Goal: Information Seeking & Learning: Learn about a topic

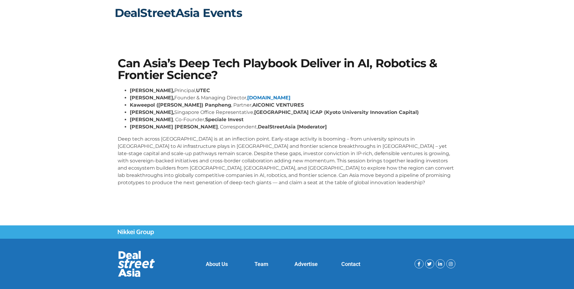
click at [149, 15] on link "DealStreetAsia Events" at bounding box center [178, 13] width 127 height 14
click at [252, 106] on strong "AICONIC VENTURES" at bounding box center [277, 105] width 51 height 6
click at [173, 9] on link "DealStreetAsia Events" at bounding box center [178, 13] width 127 height 14
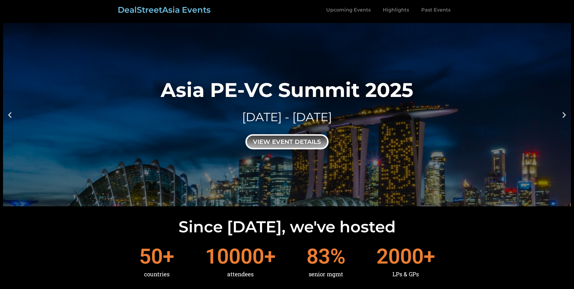
click at [292, 144] on div "view event details" at bounding box center [286, 141] width 83 height 15
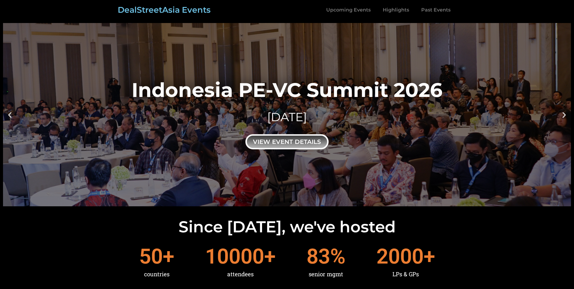
click at [265, 140] on div "view event details" at bounding box center [286, 141] width 83 height 15
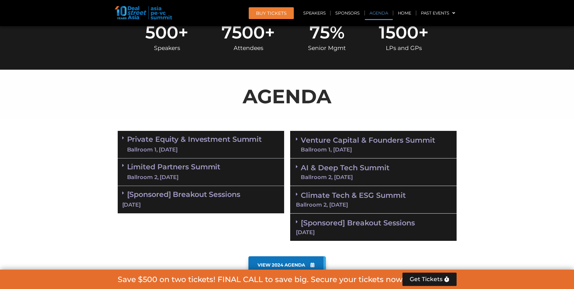
scroll to position [333, 0]
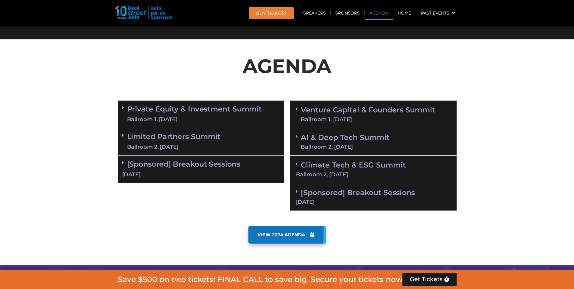
click at [276, 237] on link "VIEW 2024 AGENDA" at bounding box center [286, 235] width 77 height 18
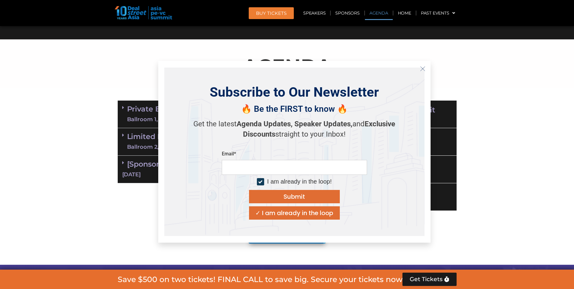
click at [421, 67] on icon "Close" at bounding box center [422, 68] width 5 height 5
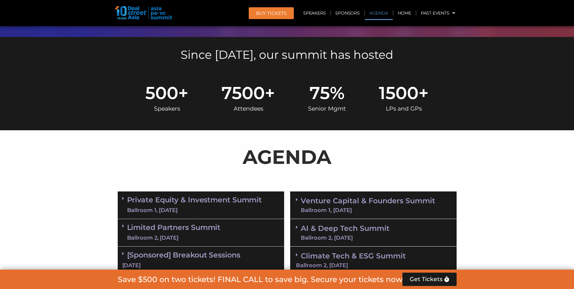
scroll to position [302, 0]
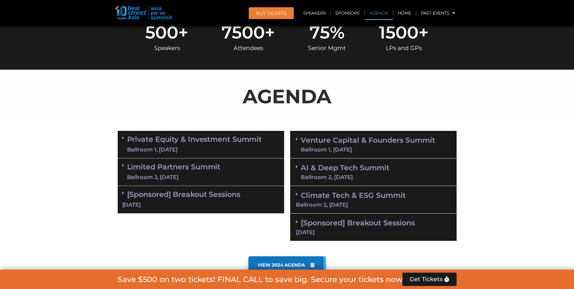
click at [358, 140] on link "Venture Capital & Founders​ Summit Ballroom 1, 11 Sept" at bounding box center [368, 144] width 134 height 16
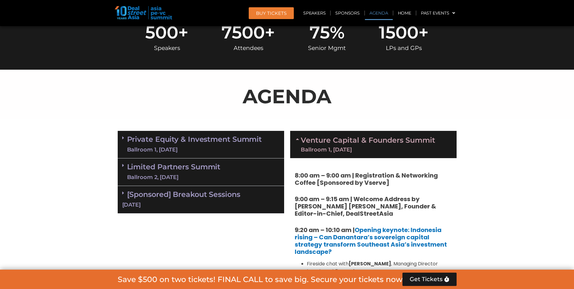
click at [217, 143] on link "Private Equity & Investment Summit Ballroom 1, 10 Sept" at bounding box center [194, 144] width 135 height 18
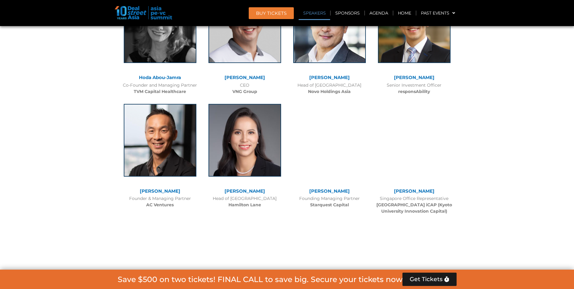
scroll to position [2792, 0]
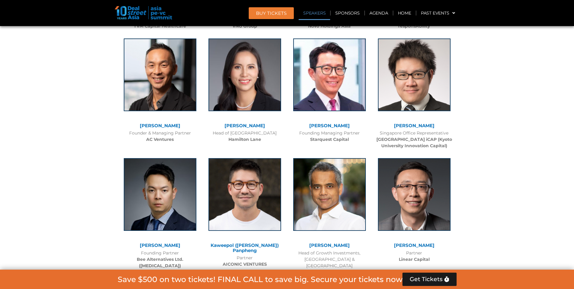
click at [233, 242] on link "Kaweepol ([PERSON_NAME]) Panpheng" at bounding box center [244, 247] width 68 height 11
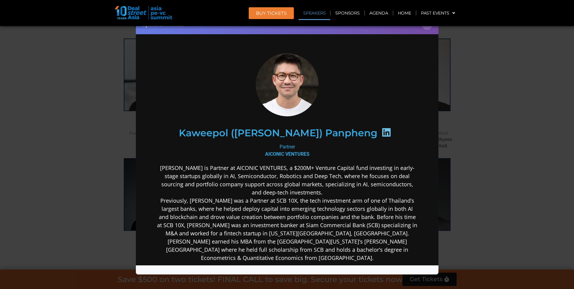
scroll to position [0, 0]
click at [266, 175] on p "Kevin is Partner at AICONIC VENTURES, a $200M+ Venture Capital fund investing i…" at bounding box center [286, 212] width 261 height 98
click at [429, 28] on button "×" at bounding box center [427, 24] width 11 height 11
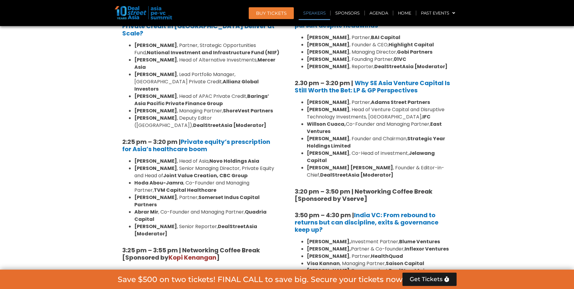
scroll to position [826, 0]
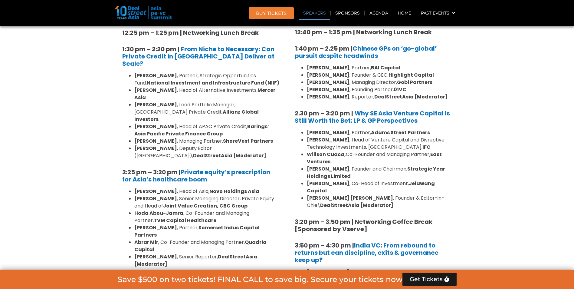
click at [478, 158] on section "Private Equity & Investment Summit Ballroom 1, 10 Sept 8:00 am – 9:00 am | Regi…" at bounding box center [287, 125] width 574 height 1043
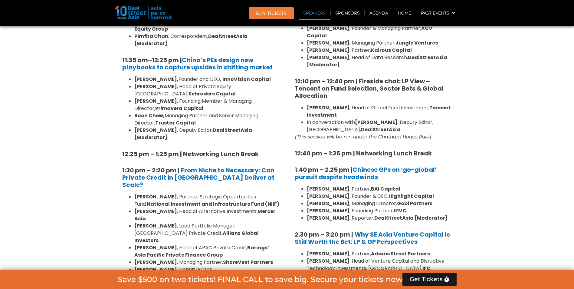
click at [499, 121] on section "Private Equity & Investment Summit Ballroom 1, 10 Sept 8:00 am – 9:00 am | Regi…" at bounding box center [287, 246] width 574 height 1043
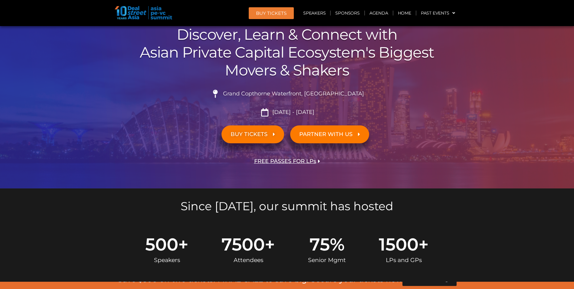
scroll to position [0, 0]
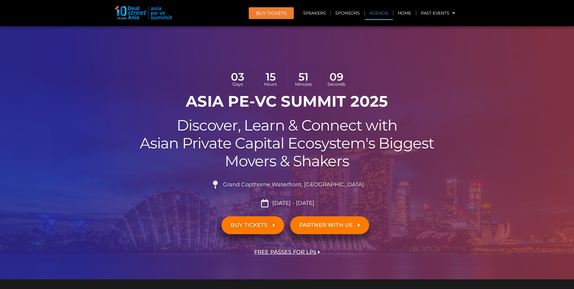
click at [377, 11] on link "Agenda" at bounding box center [379, 13] width 28 height 14
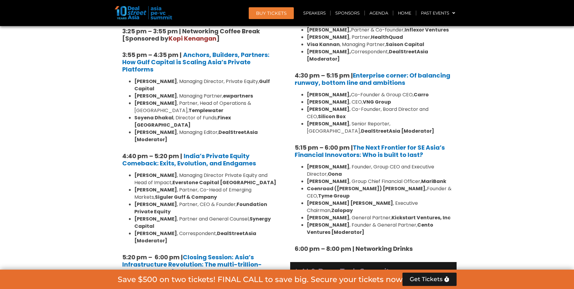
scroll to position [1135, 0]
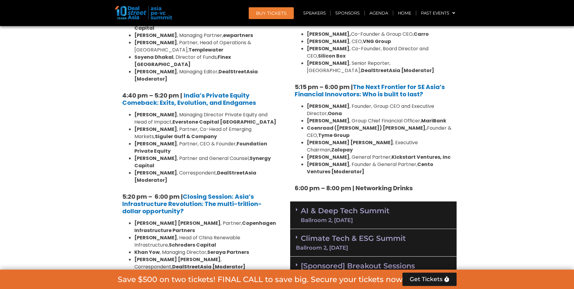
click at [294, 201] on div "AI & Deep Tech Summit Ballroom 2, 11 Sept" at bounding box center [373, 215] width 166 height 28
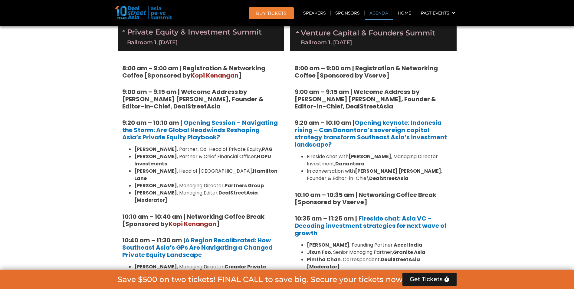
scroll to position [228, 0]
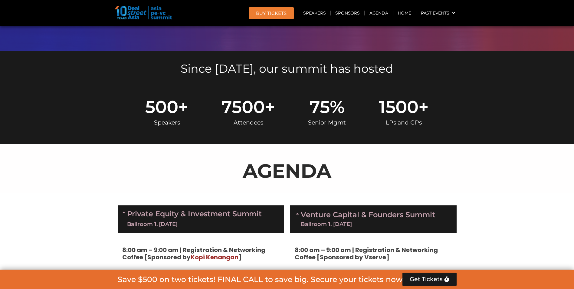
click at [299, 214] on icon at bounding box center [298, 213] width 5 height 5
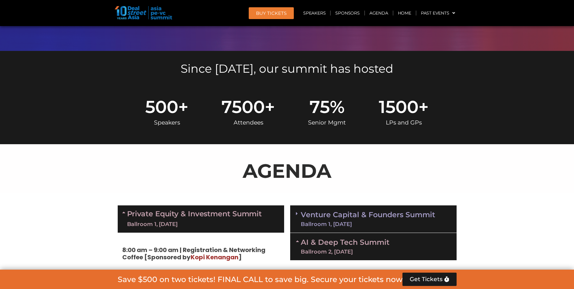
click at [125, 214] on icon at bounding box center [124, 212] width 5 height 5
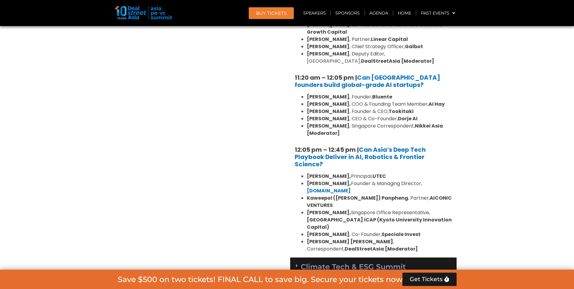
scroll to position [591, 0]
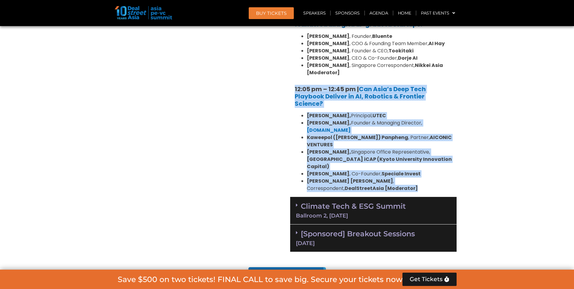
drag, startPoint x: 340, startPoint y: 174, endPoint x: 291, endPoint y: 89, distance: 97.3
click at [291, 89] on div "10:30 am – 10:35 am | Welcome address to AI and Deep Tech summit by Andi Haswid…" at bounding box center [373, 47] width 166 height 300
copy div "12:05 pm – 12:45 pm | Can Asia’s Deep Tech Playbook Deliver in AI, Robotics & F…"
click at [490, 111] on section "Private Equity & Investment Summit Ballroom 1, 10 Sept 8:00 am – 9:00 am | Regi…" at bounding box center [287, 47] width 574 height 416
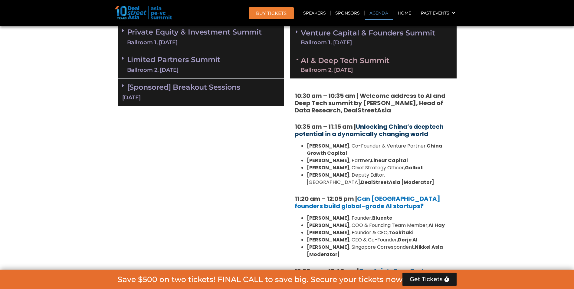
scroll to position [349, 0]
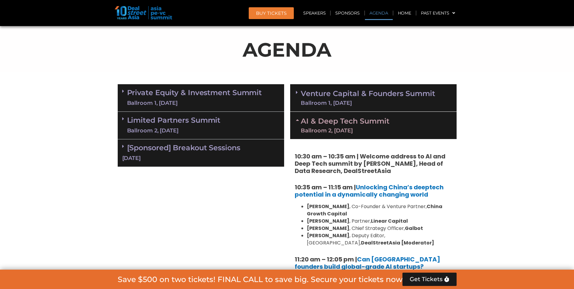
click at [300, 124] on span at bounding box center [298, 125] width 5 height 16
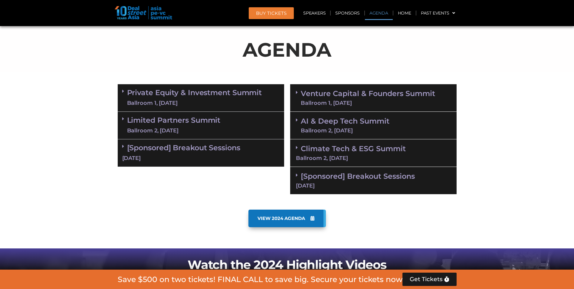
click at [495, 170] on section "Private Equity & Investment Summit Ballroom 1, 10 Sept 8:00 am – 9:00 am | Regi…" at bounding box center [287, 139] width 574 height 116
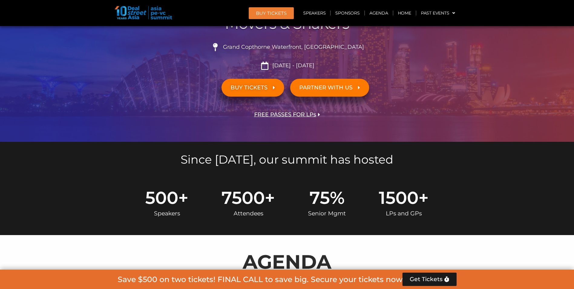
scroll to position [0, 0]
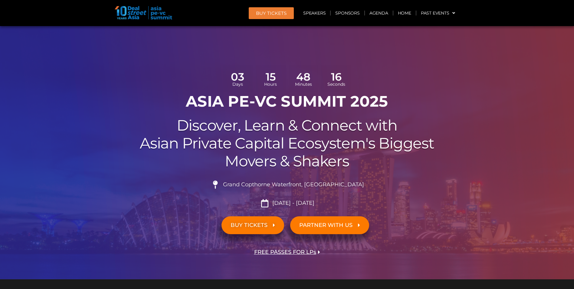
click at [277, 202] on span "Sept 10 - 11, 2025" at bounding box center [293, 203] width 44 height 7
drag, startPoint x: 240, startPoint y: 183, endPoint x: 348, endPoint y: 184, distance: 108.0
click at [348, 184] on span "Grand Copthorne Waterfront, Singapore​" at bounding box center [292, 184] width 142 height 7
copy span "Grand Copthorne Waterfront, Singapore"
click at [404, 96] on h1 "ASIA PE-VC Summit 2025" at bounding box center [287, 101] width 339 height 18
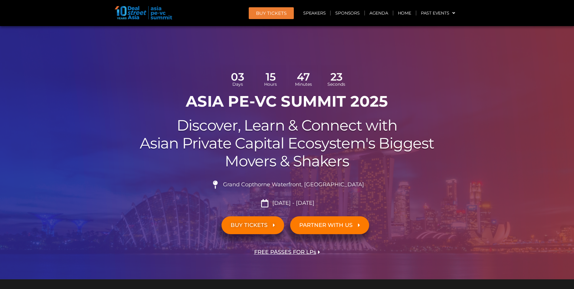
click at [471, 115] on div at bounding box center [287, 152] width 574 height 253
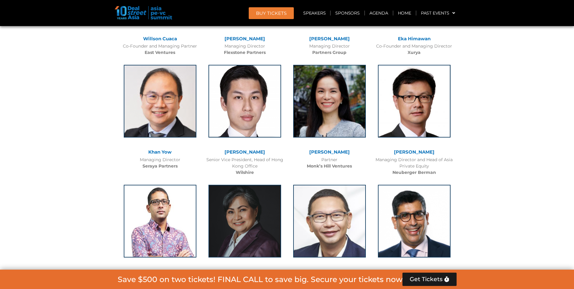
scroll to position [1633, 0]
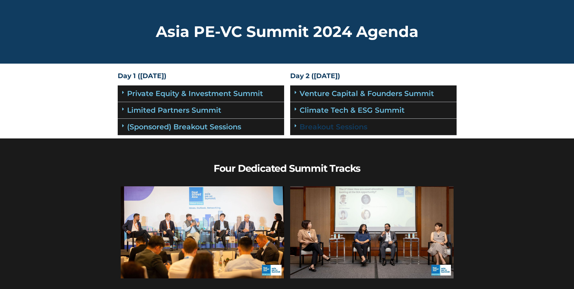
click at [320, 127] on link "Breakout Sessions" at bounding box center [333, 126] width 68 height 9
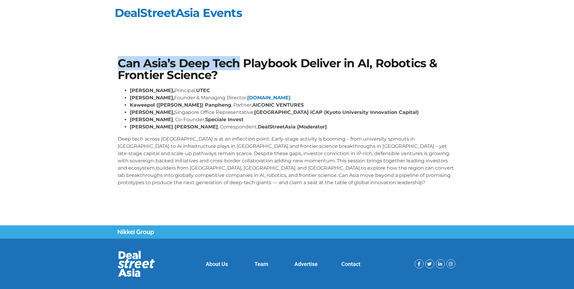
drag, startPoint x: 118, startPoint y: 61, endPoint x: 239, endPoint y: 64, distance: 121.0
click at [239, 64] on h1 "Can Asia’s Deep Tech Playbook Deliver in AI, Robotics & Frontier Science?" at bounding box center [287, 68] width 339 height 23
copy h1 "Can Asia’s Deep Tech"
